Goal: Complete application form

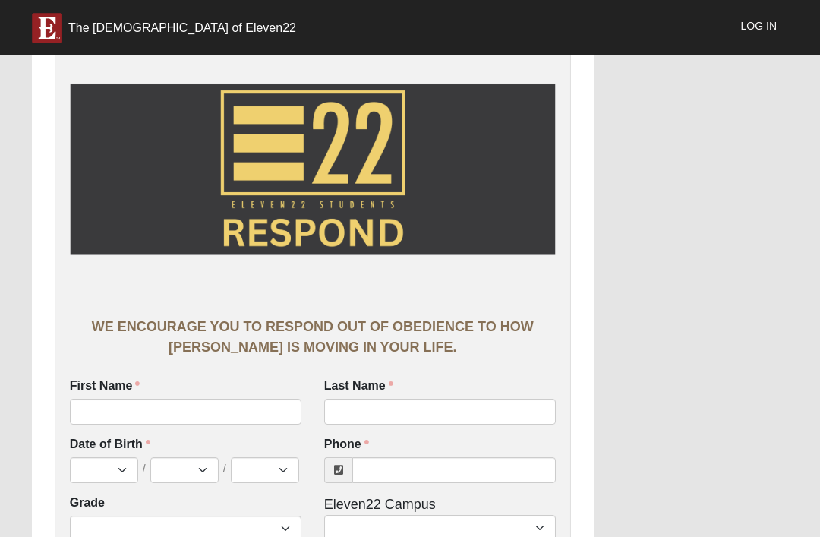
scroll to position [31, 0]
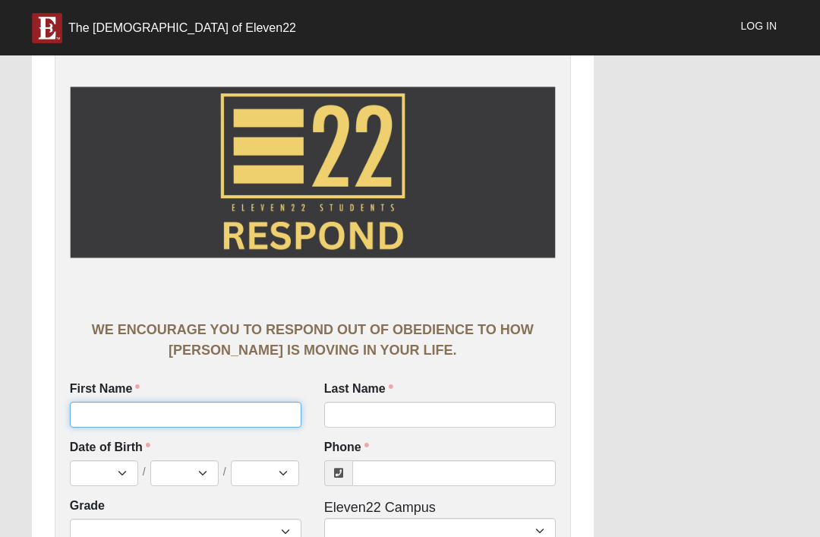
click at [202, 413] on input "First Name" at bounding box center [185, 414] width 231 height 26
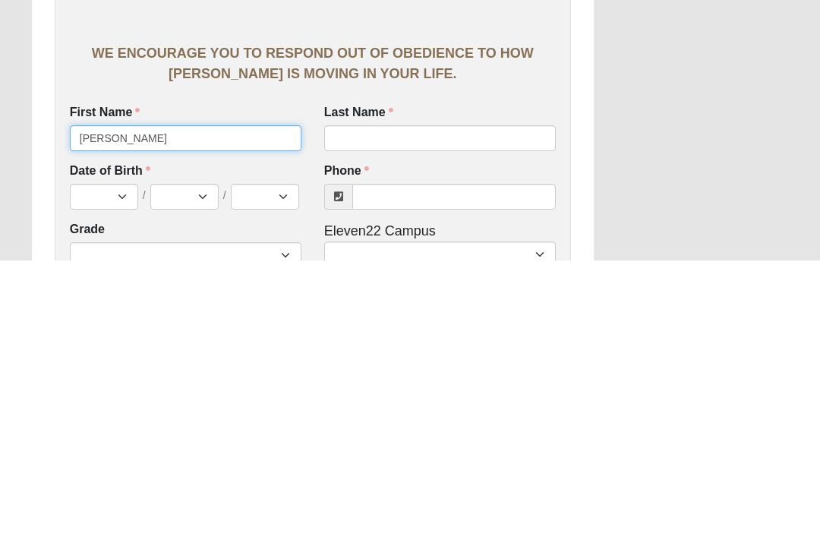
type input "[PERSON_NAME]"
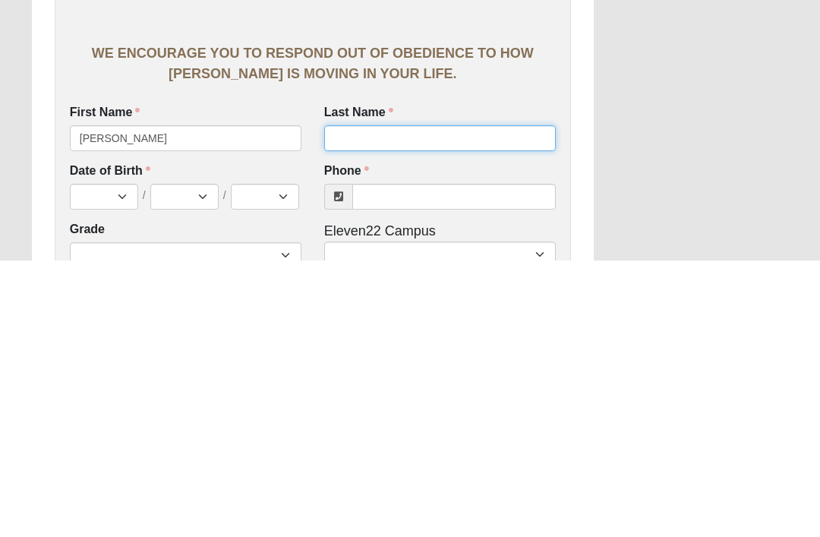
click at [498, 402] on input "Last Name" at bounding box center [439, 415] width 231 height 26
type input "[PERSON_NAME]"
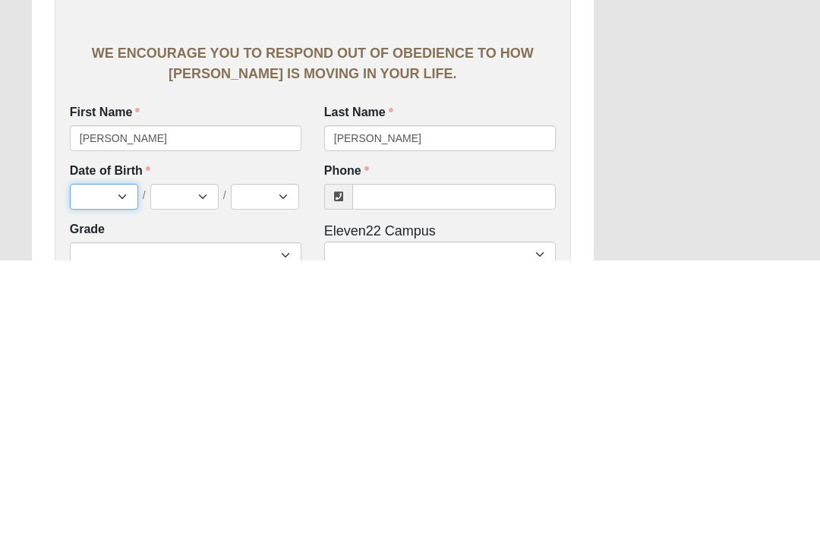
click at [94, 461] on select "Jan Feb Mar Apr May Jun [DATE] Aug Sep Oct Nov Dec" at bounding box center [104, 474] width 68 height 26
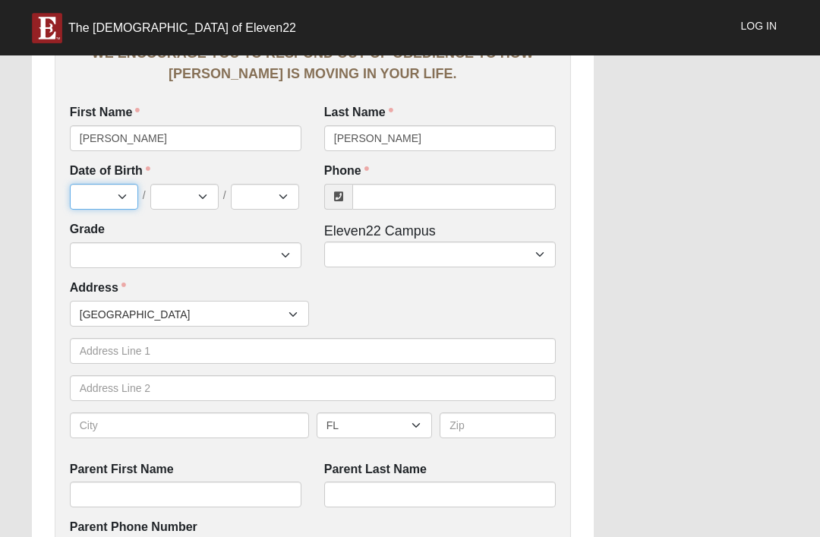
select select "2"
click at [182, 194] on select "1 2 3 4 5 6 7 8 9 10 11 12 13 14 15 16 17 18 19 20 21 22 23 24 25 26 27 28 29 3…" at bounding box center [184, 197] width 68 height 26
select select "4"
click at [269, 203] on select "2025 2024 2023 2022 2021 2020 2019 2018 2017 2016 2015 2014 2013 2012 2011 2010…" at bounding box center [265, 197] width 68 height 26
click at [270, 196] on select "2025 2024 2023 2022 2021 2020 2019 2018 2017 2016 2015 2014 2013 2012 2011 2010…" at bounding box center [265, 197] width 68 height 26
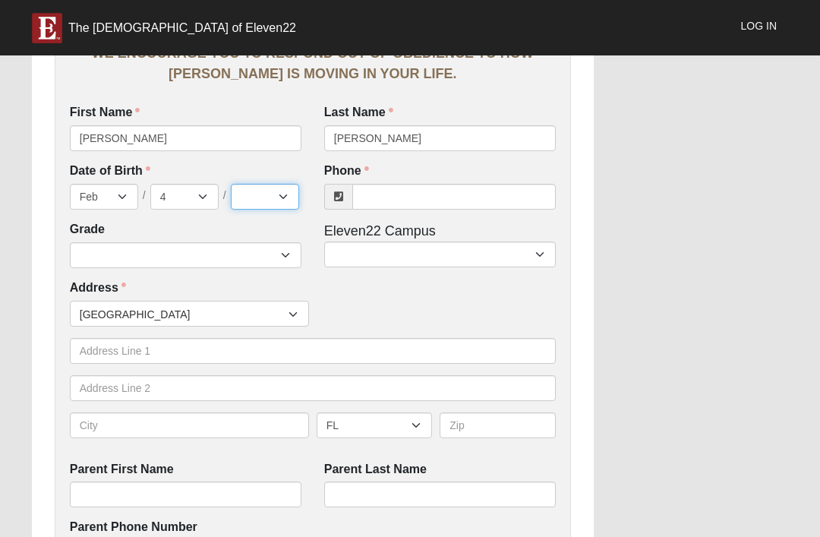
select select "2014"
click at [407, 198] on input "Phone" at bounding box center [453, 197] width 203 height 26
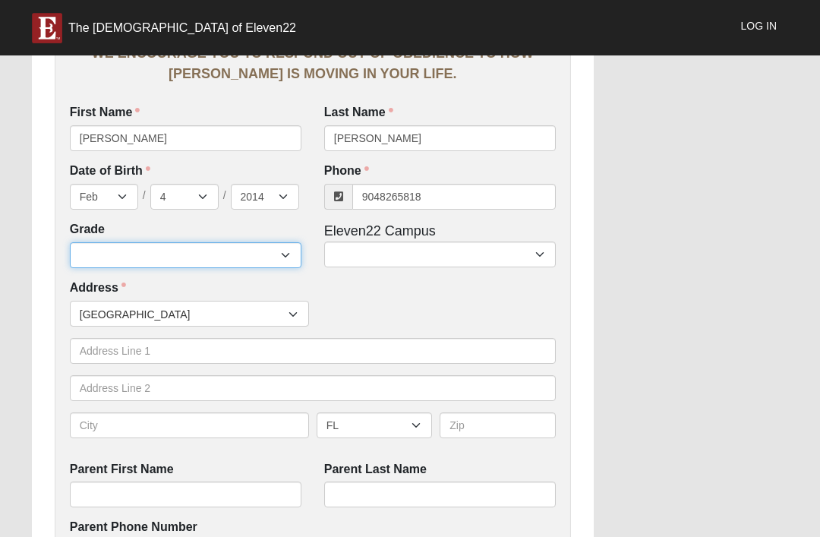
click at [109, 242] on select "6th Grade 7th Grade 8th Grade 9th Grade 10th Grade 11th Grade 12th Grade" at bounding box center [185, 255] width 231 height 26
type input "[PHONE_NUMBER]"
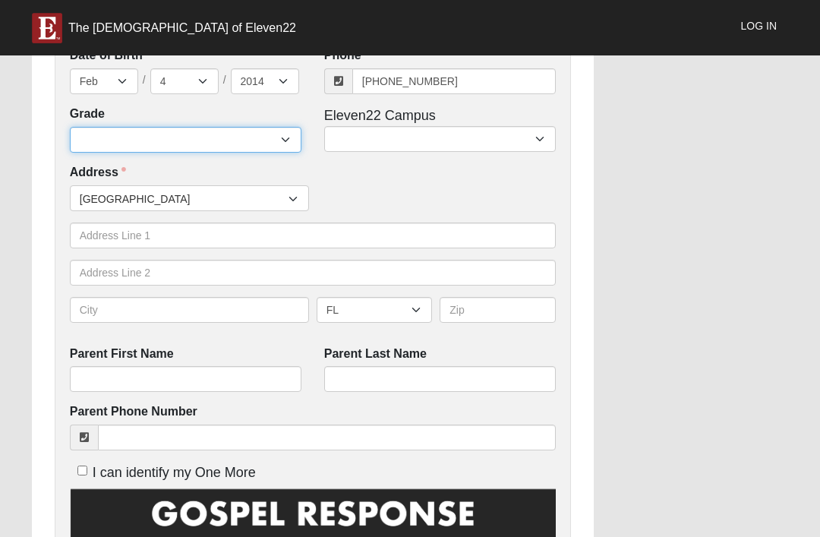
select select "2032"
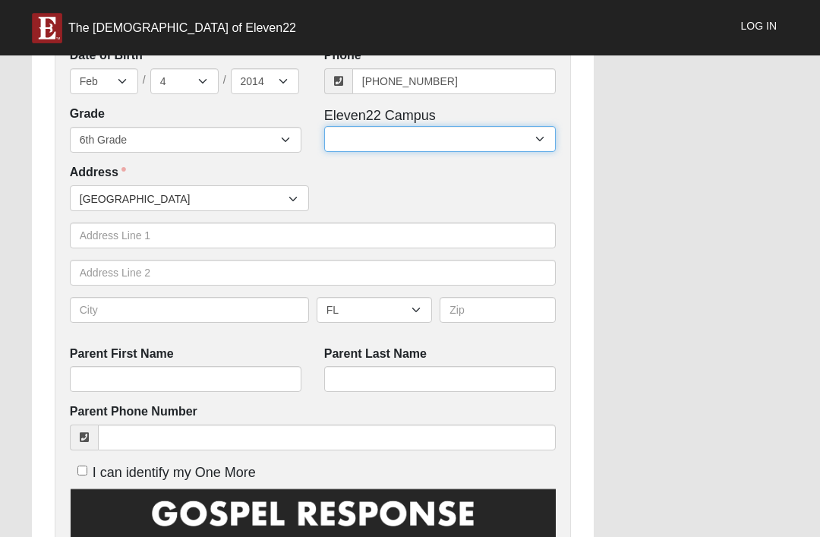
click at [445, 133] on select "Arlington Baymeadows Eleven22 Online [PERSON_NAME][GEOGRAPHIC_DATA] Jesup [GEOG…" at bounding box center [439, 139] width 231 height 26
select select "3"
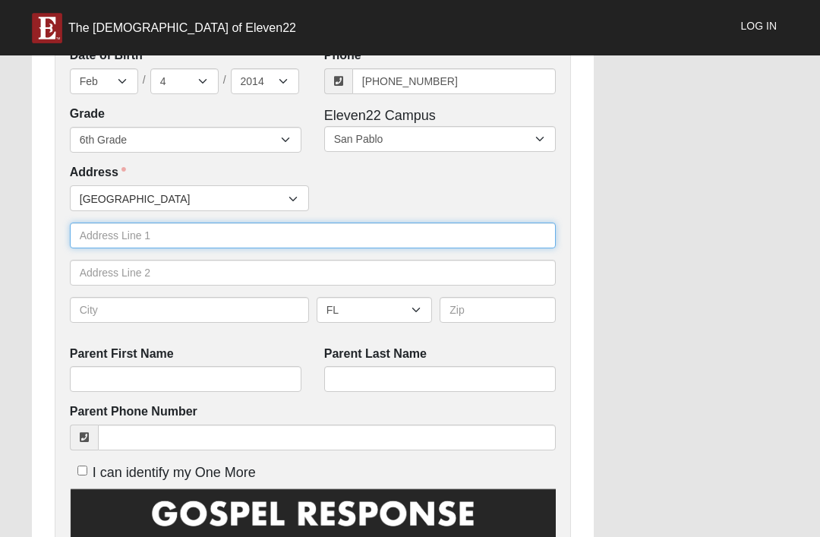
click at [87, 231] on input "text" at bounding box center [313, 235] width 486 height 26
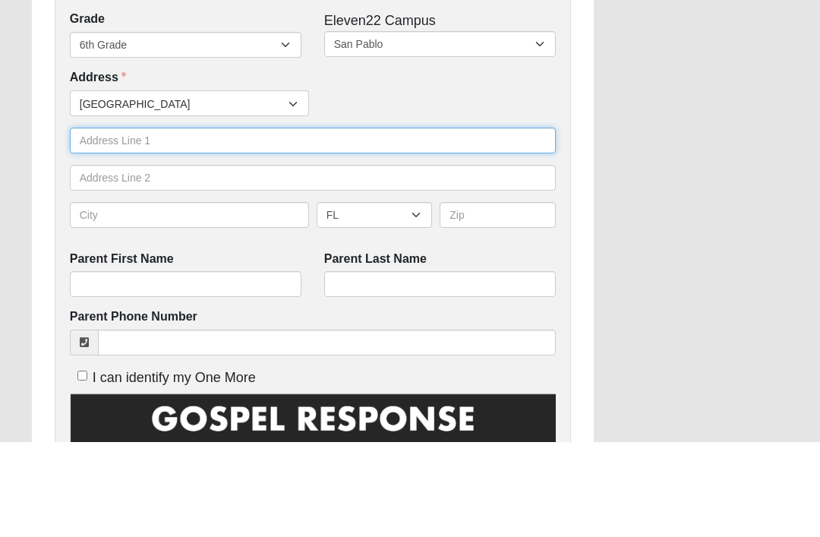
type input "[STREET_ADDRESS]"
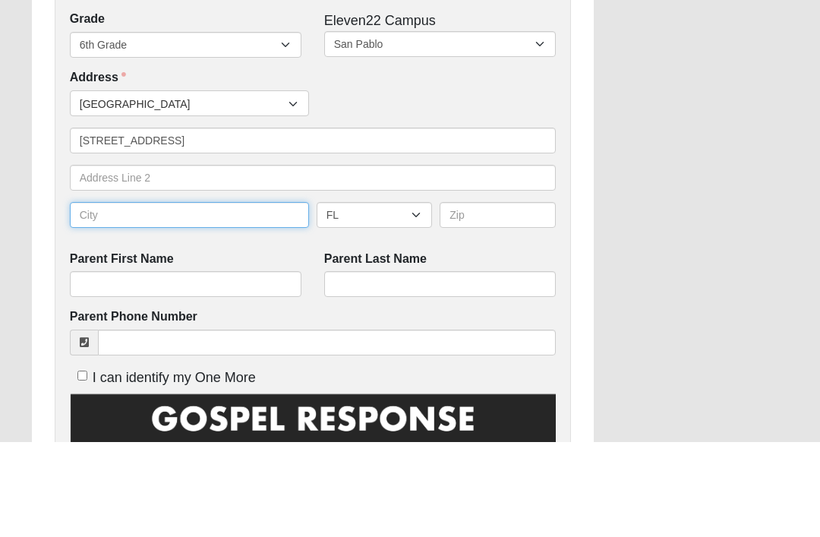
type input "[GEOGRAPHIC_DATA]"
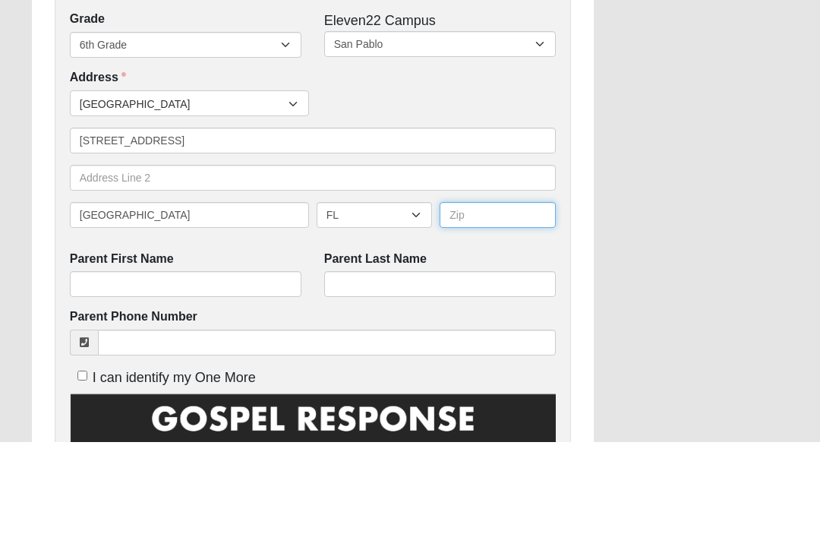
type input "32082"
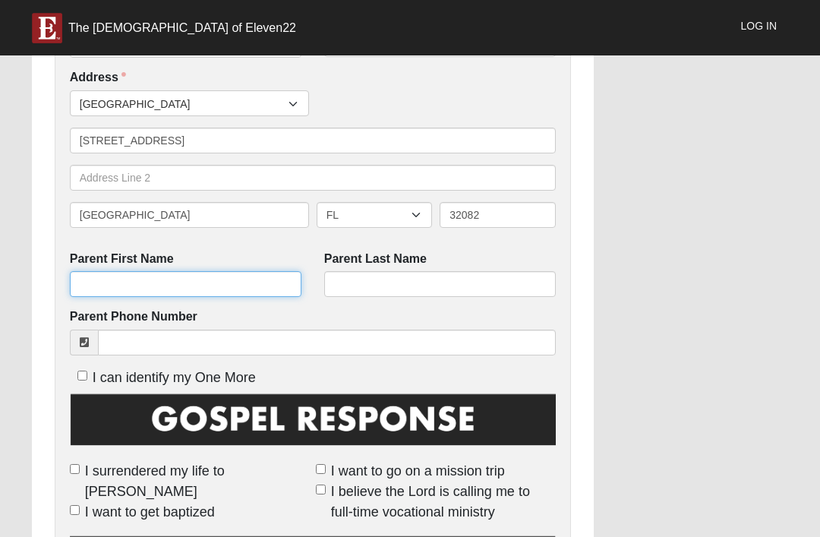
click at [80, 280] on input "Parent First Name" at bounding box center [185, 284] width 231 height 26
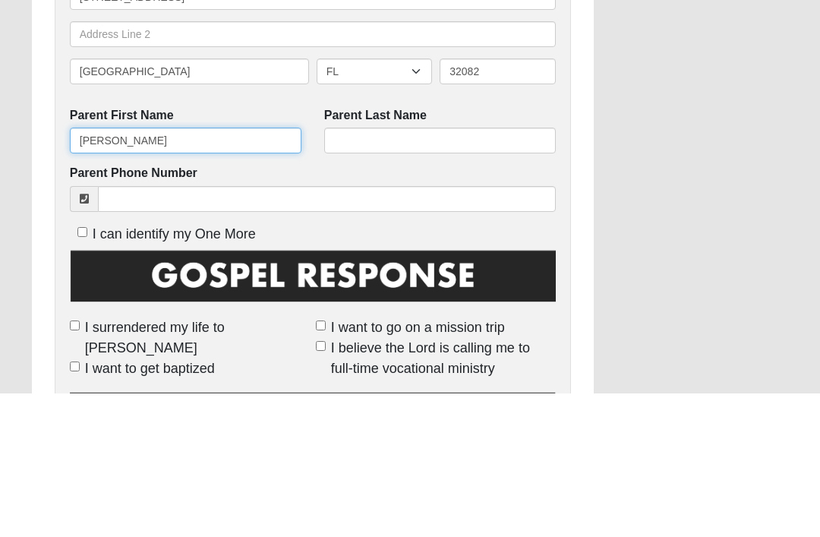
type input "[PERSON_NAME]"
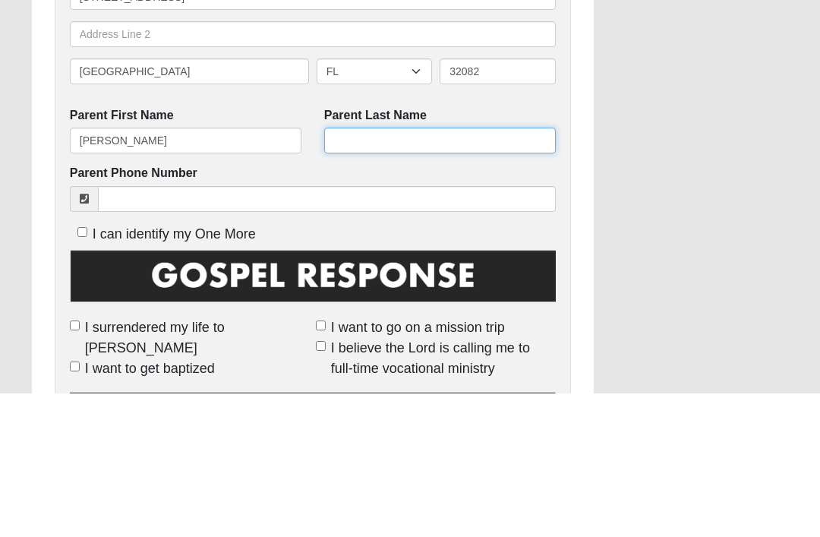
click at [455, 271] on input "Parent Last Name" at bounding box center [439, 284] width 231 height 26
type input "[PERSON_NAME]"
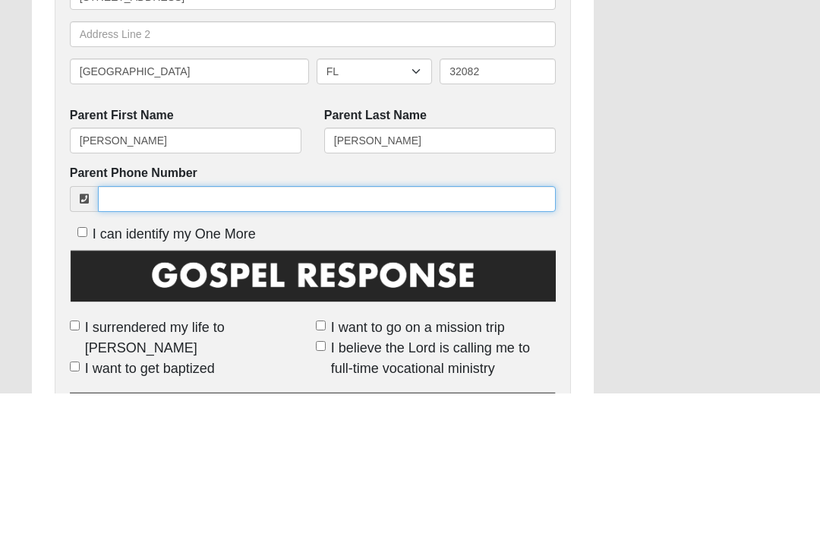
click at [121, 329] on input "Parent Phone Number" at bounding box center [327, 342] width 458 height 26
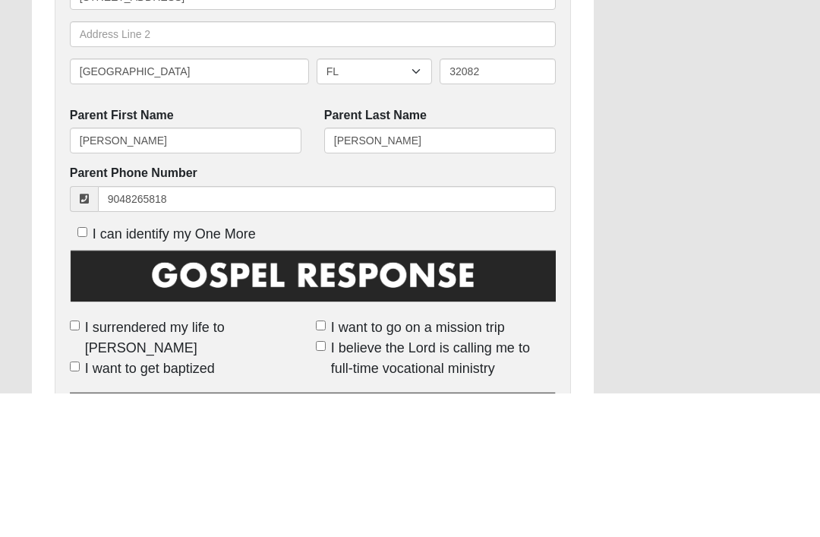
type input "[PHONE_NUMBER]"
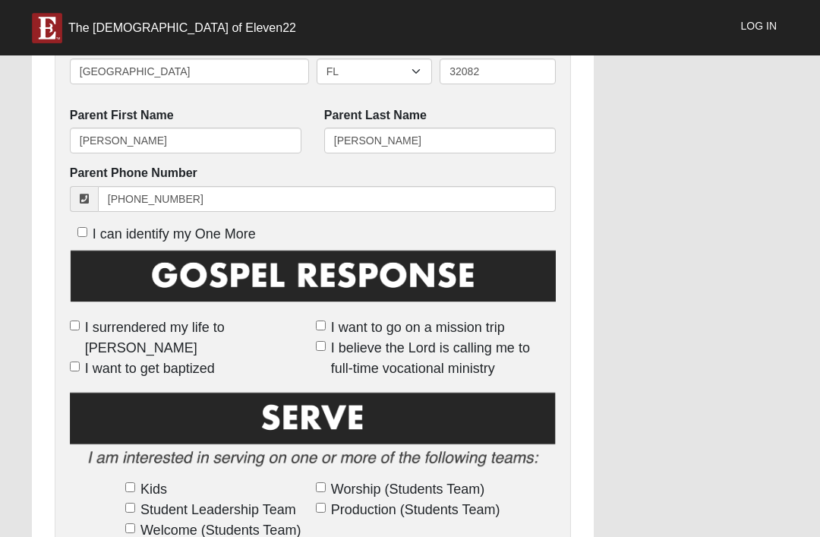
click at [83, 318] on label "I surrendered my life to [PERSON_NAME]" at bounding box center [190, 337] width 240 height 41
click at [80, 320] on input "I surrendered my life to [PERSON_NAME]" at bounding box center [75, 325] width 10 height 10
checkbox input "true"
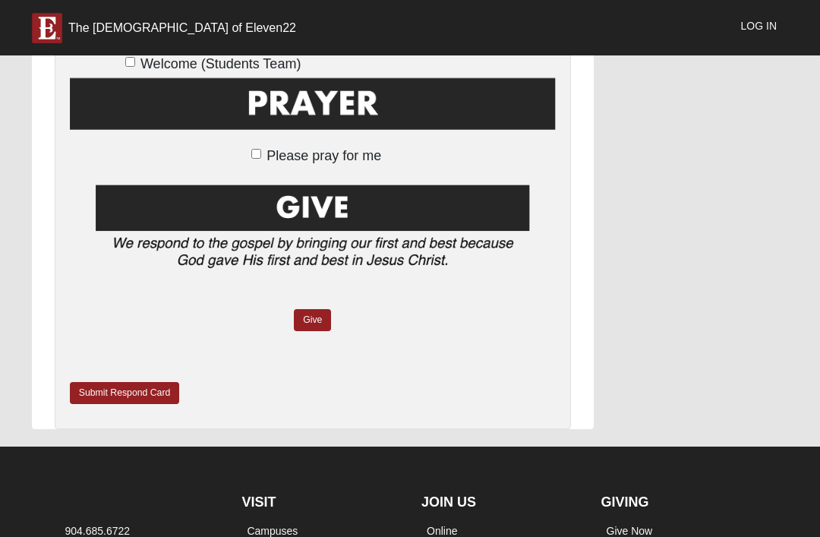
scroll to position [1175, 0]
